Goal: Find specific page/section: Find specific page/section

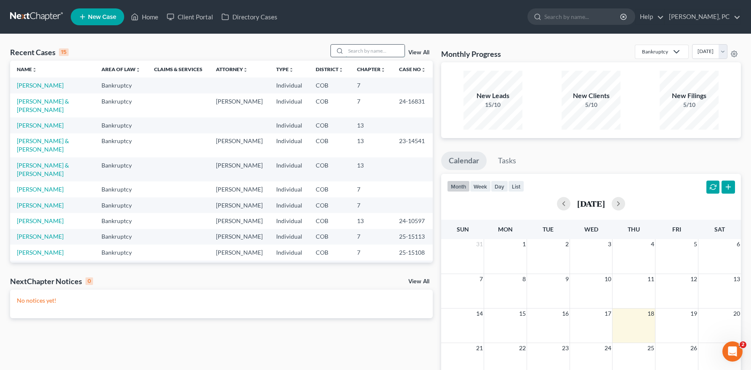
click at [360, 52] on input "search" at bounding box center [375, 51] width 59 height 12
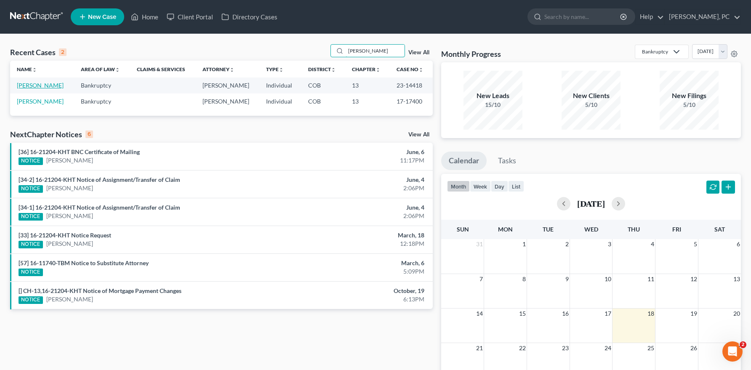
type input "colleen"
click at [53, 83] on link "[PERSON_NAME]" at bounding box center [40, 85] width 47 height 7
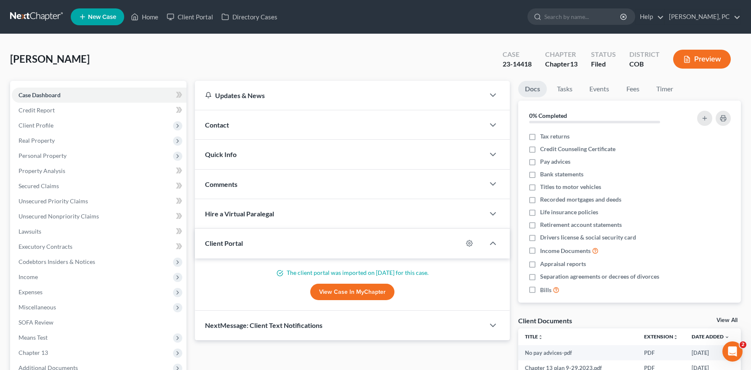
click at [339, 291] on link "View Case in MyChapter" at bounding box center [352, 292] width 84 height 17
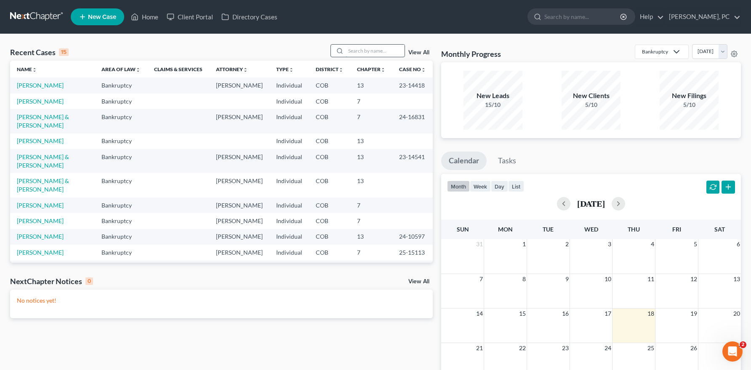
click at [362, 53] on input "search" at bounding box center [375, 51] width 59 height 12
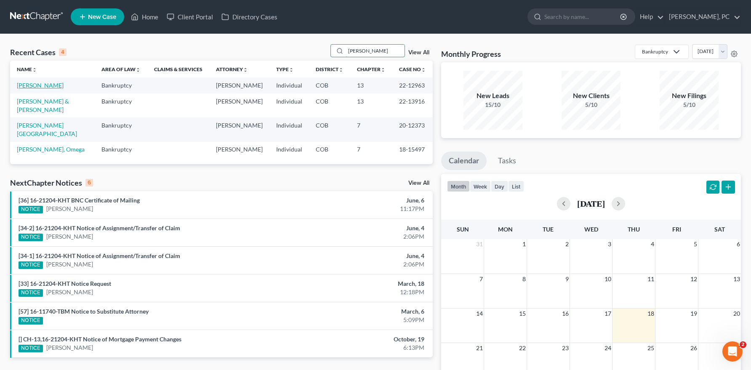
type input "[PERSON_NAME]"
click at [32, 82] on link "[PERSON_NAME]" at bounding box center [40, 85] width 47 height 7
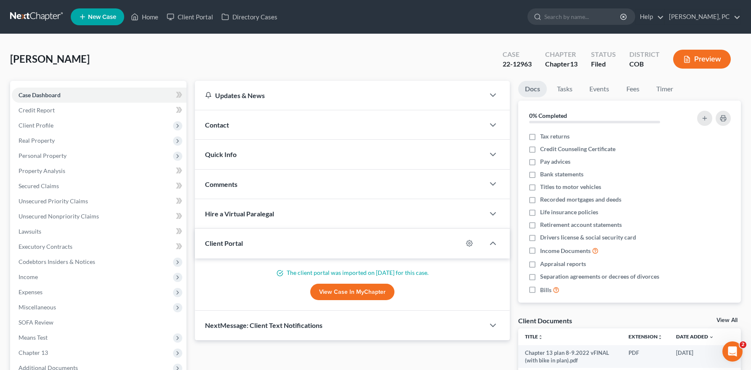
click at [355, 296] on link "View Case in MyChapter" at bounding box center [352, 292] width 84 height 17
